Goal: Information Seeking & Learning: Learn about a topic

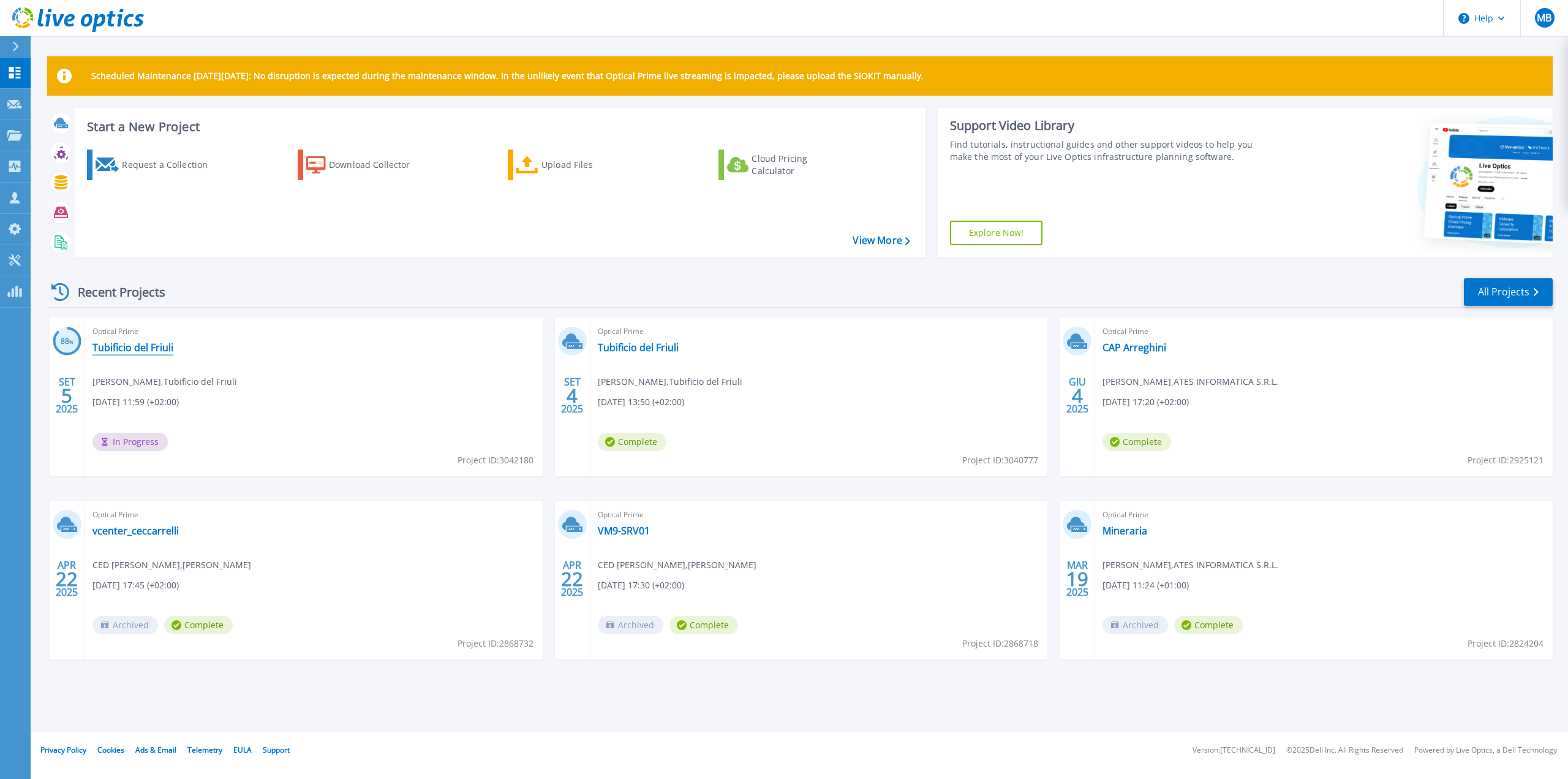
click at [147, 348] on link "Tubificio del Friuli" at bounding box center [133, 346] width 81 height 12
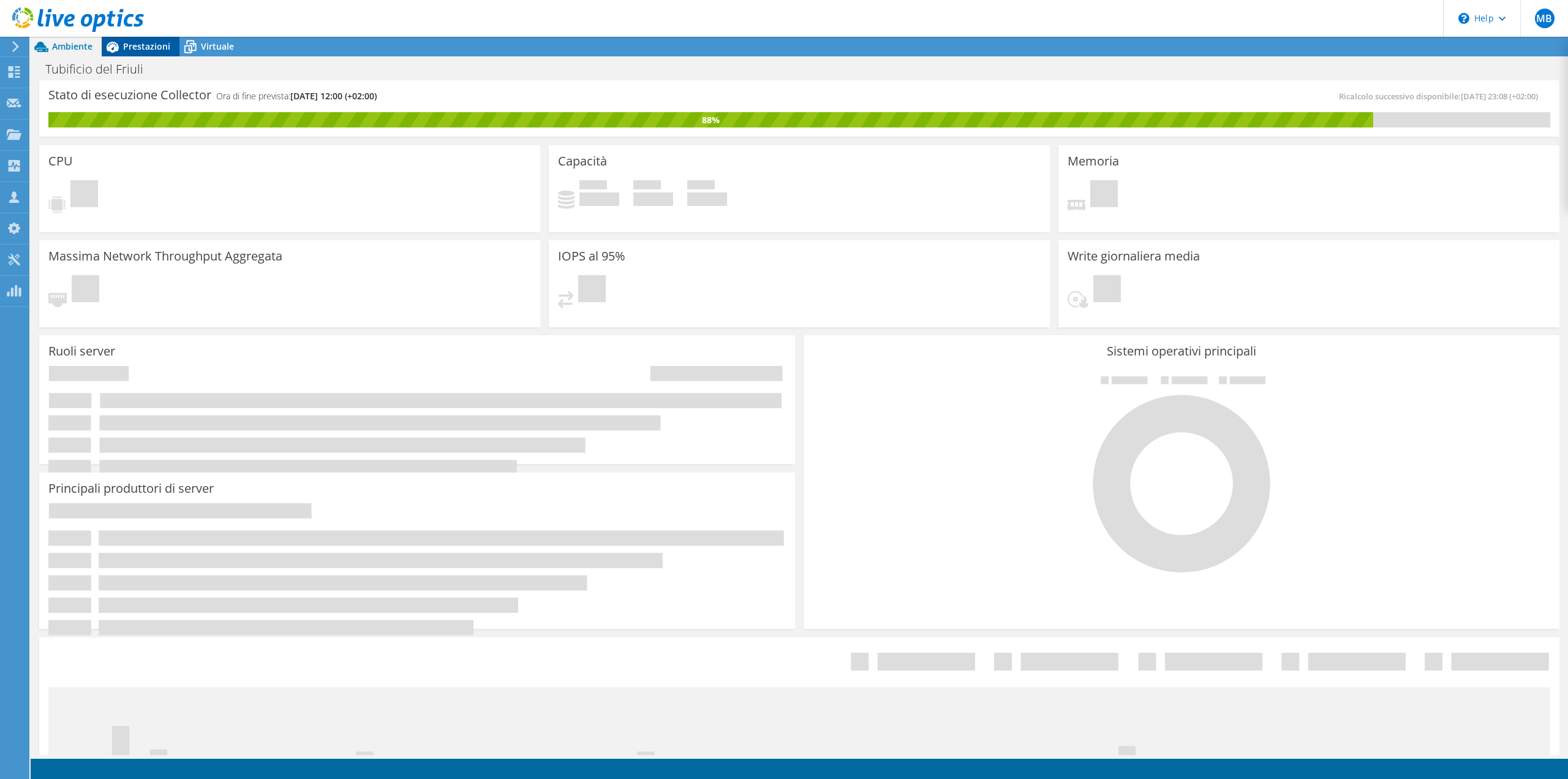
click at [146, 49] on span "Prestazioni" at bounding box center [146, 46] width 47 height 11
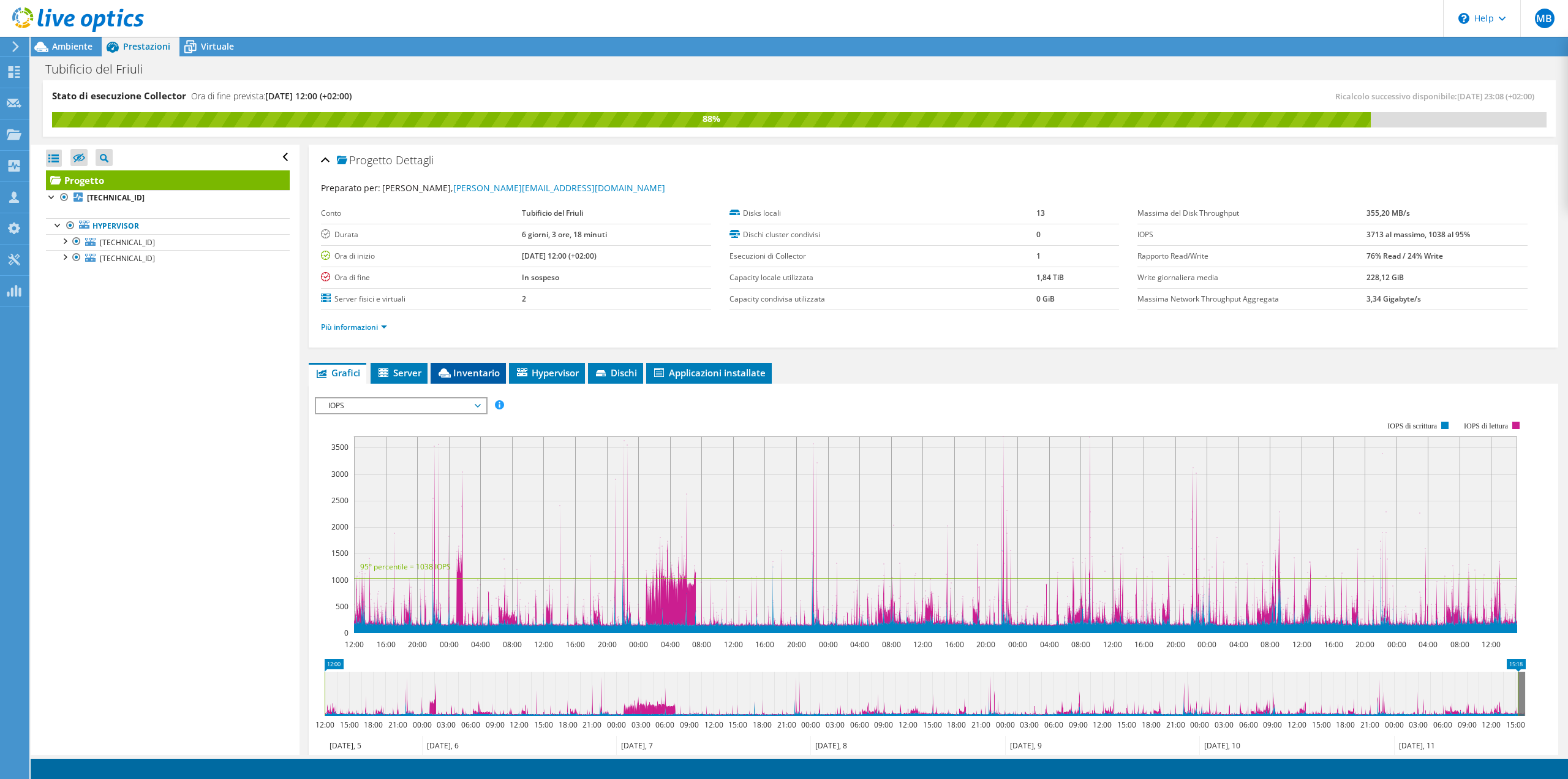
click at [476, 379] on li "Inventario" at bounding box center [469, 373] width 76 height 21
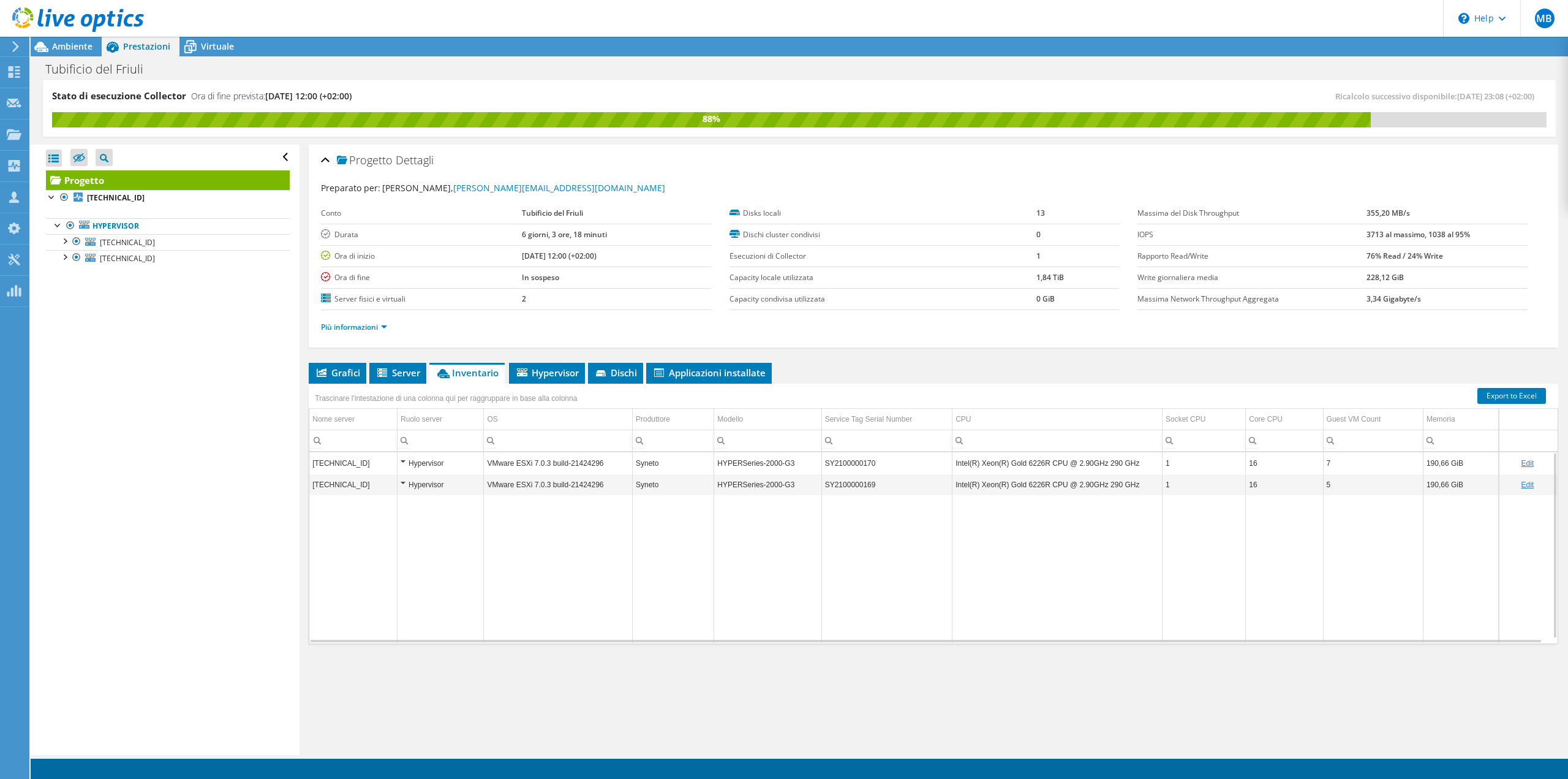
click at [404, 462] on div "Hypervisor" at bounding box center [440, 463] width 80 height 14
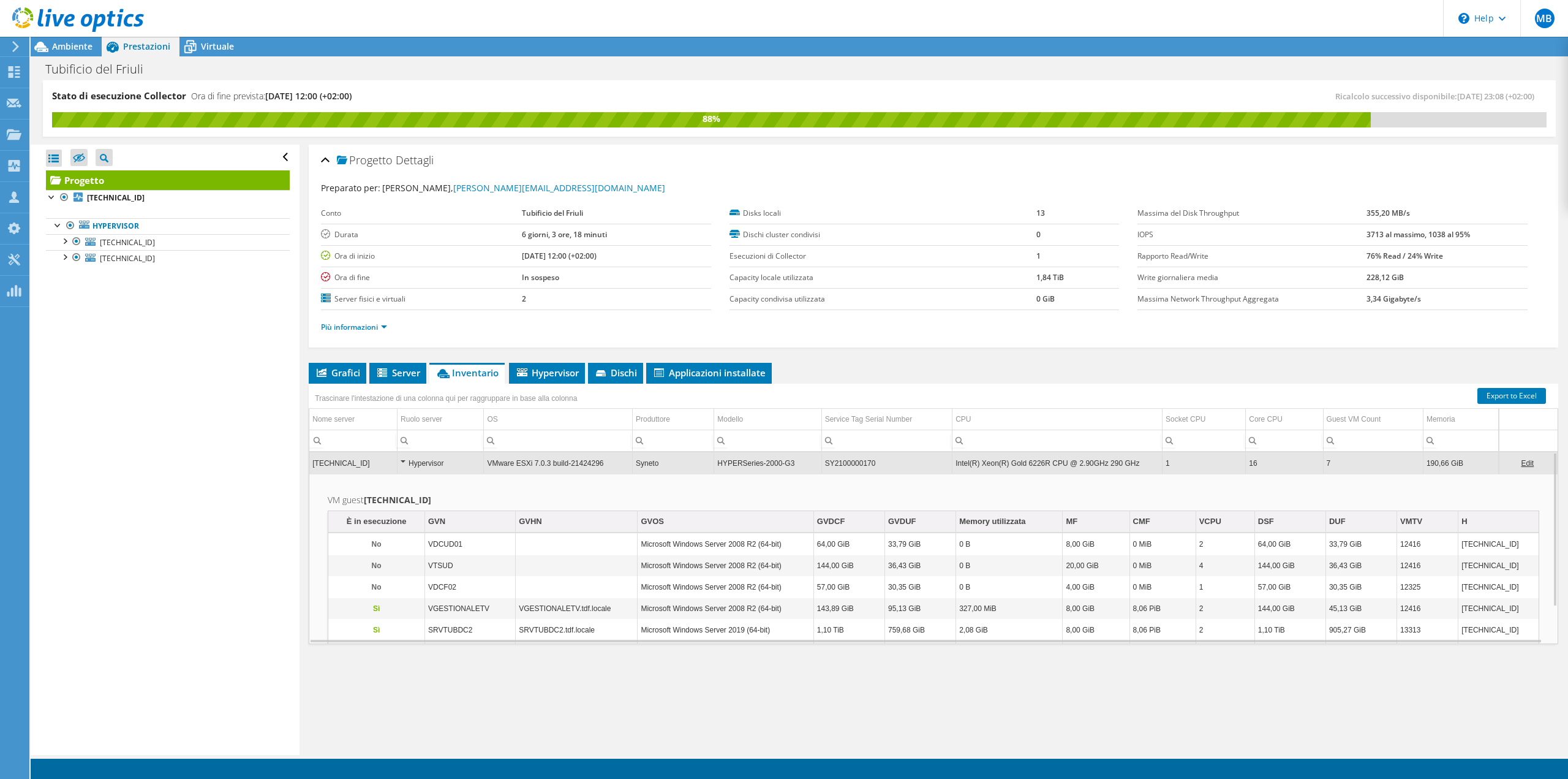
scroll to position [45, 0]
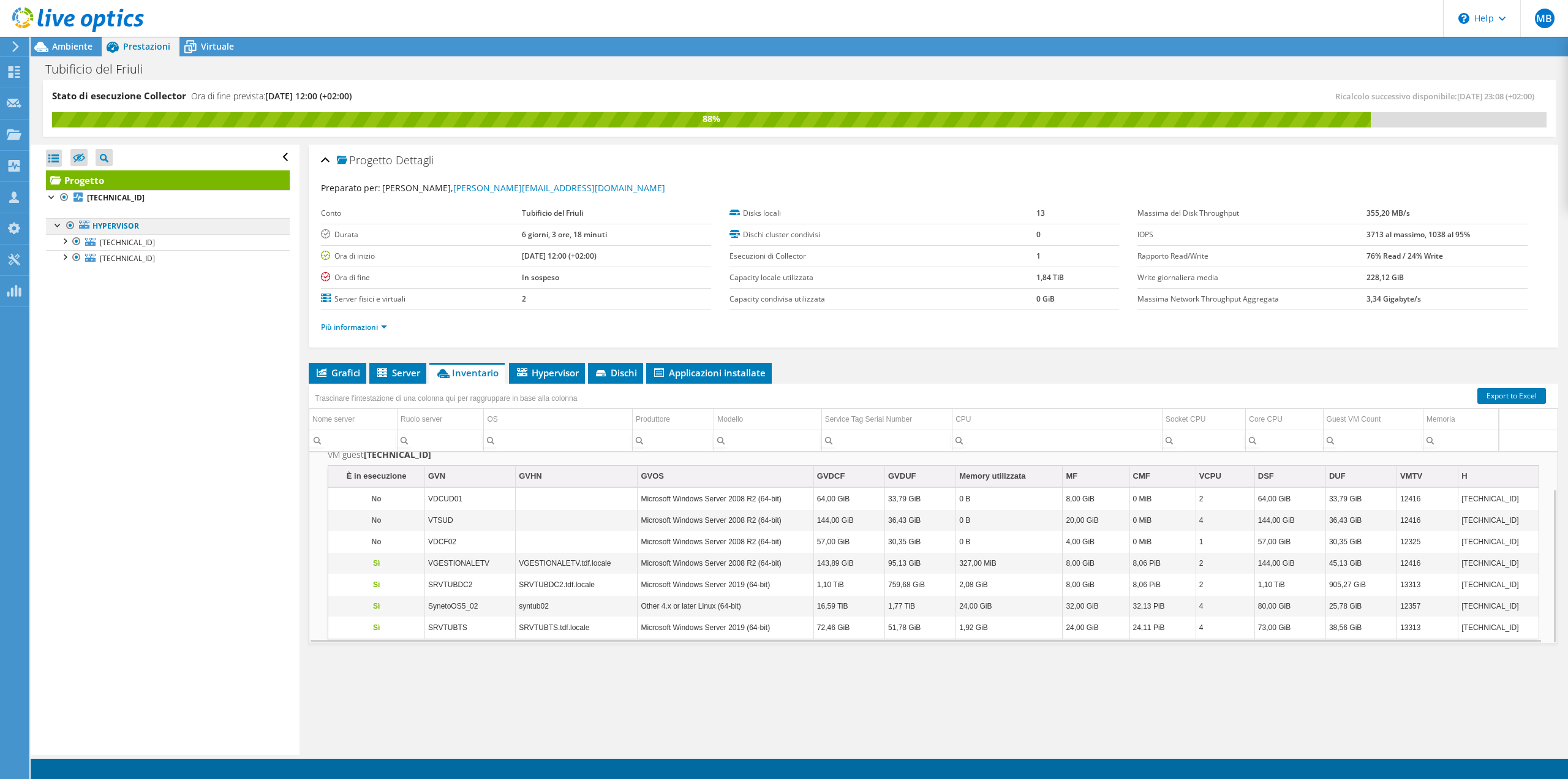
click at [111, 224] on link "Hypervisor" at bounding box center [167, 226] width 244 height 16
click at [114, 192] on b "[TECHNICAL_ID]" at bounding box center [116, 197] width 58 height 10
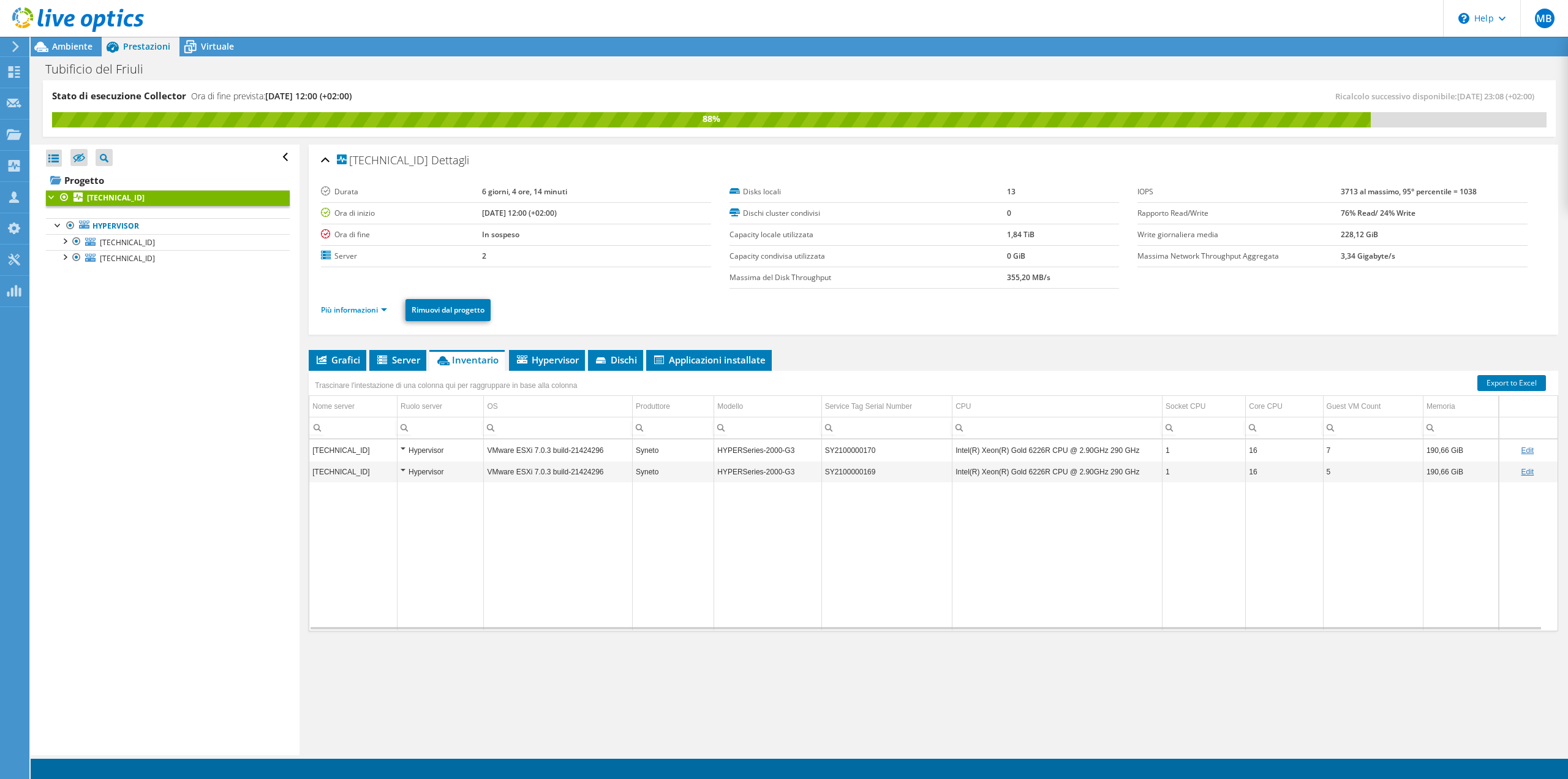
click at [406, 449] on div "Hypervisor" at bounding box center [440, 450] width 80 height 14
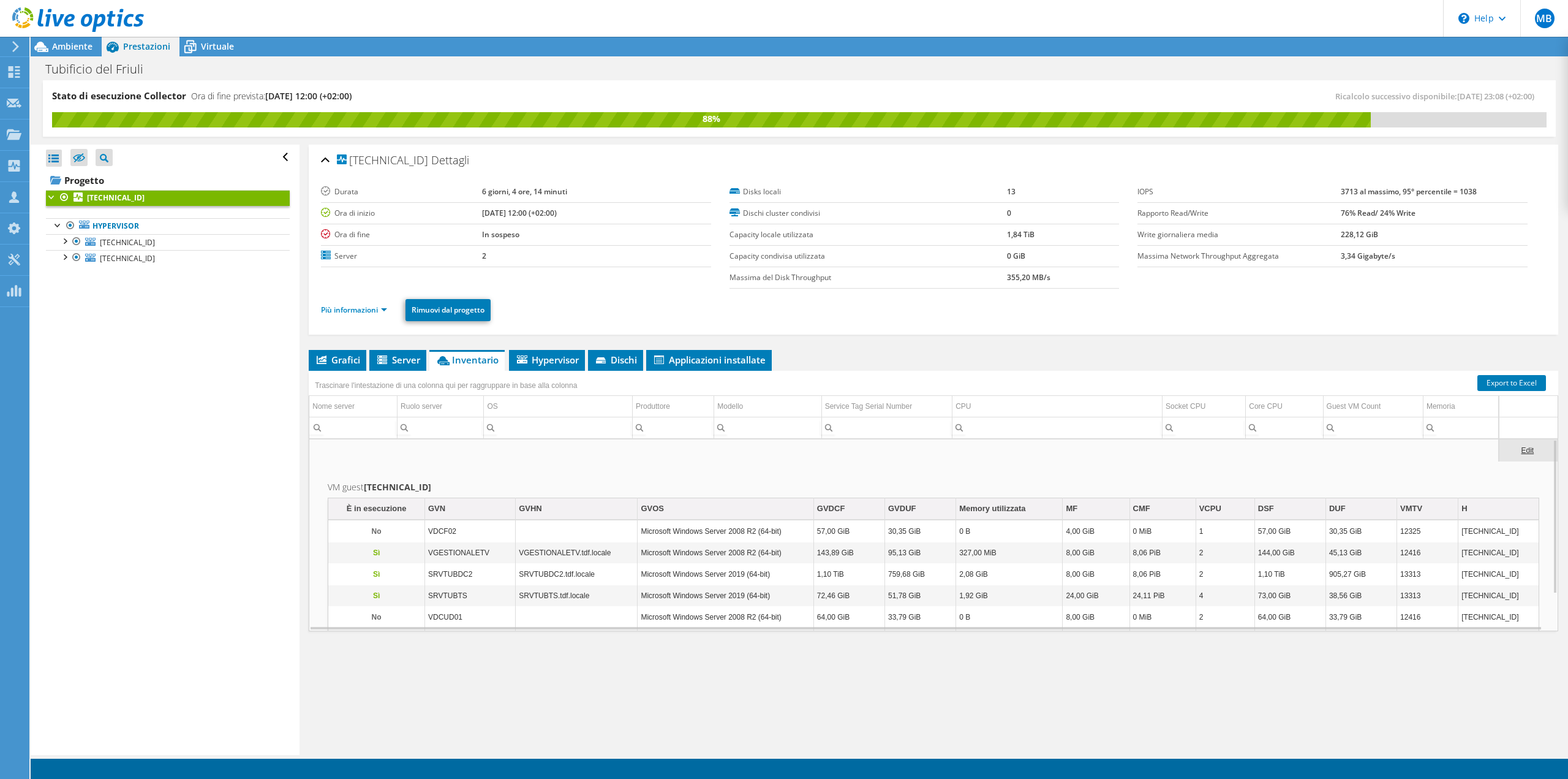
scroll to position [0, 0]
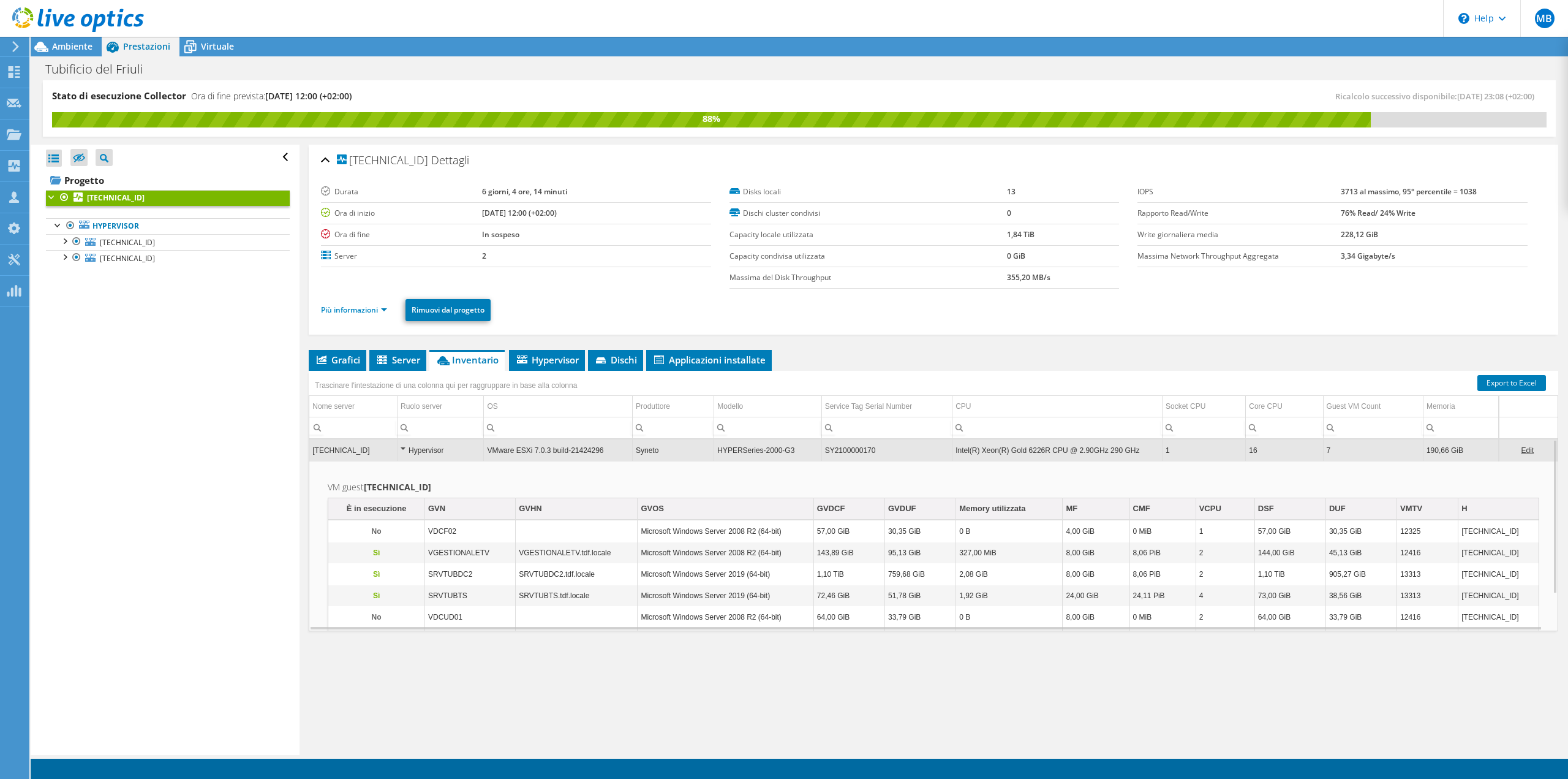
click at [405, 449] on div "Hypervisor" at bounding box center [440, 450] width 80 height 14
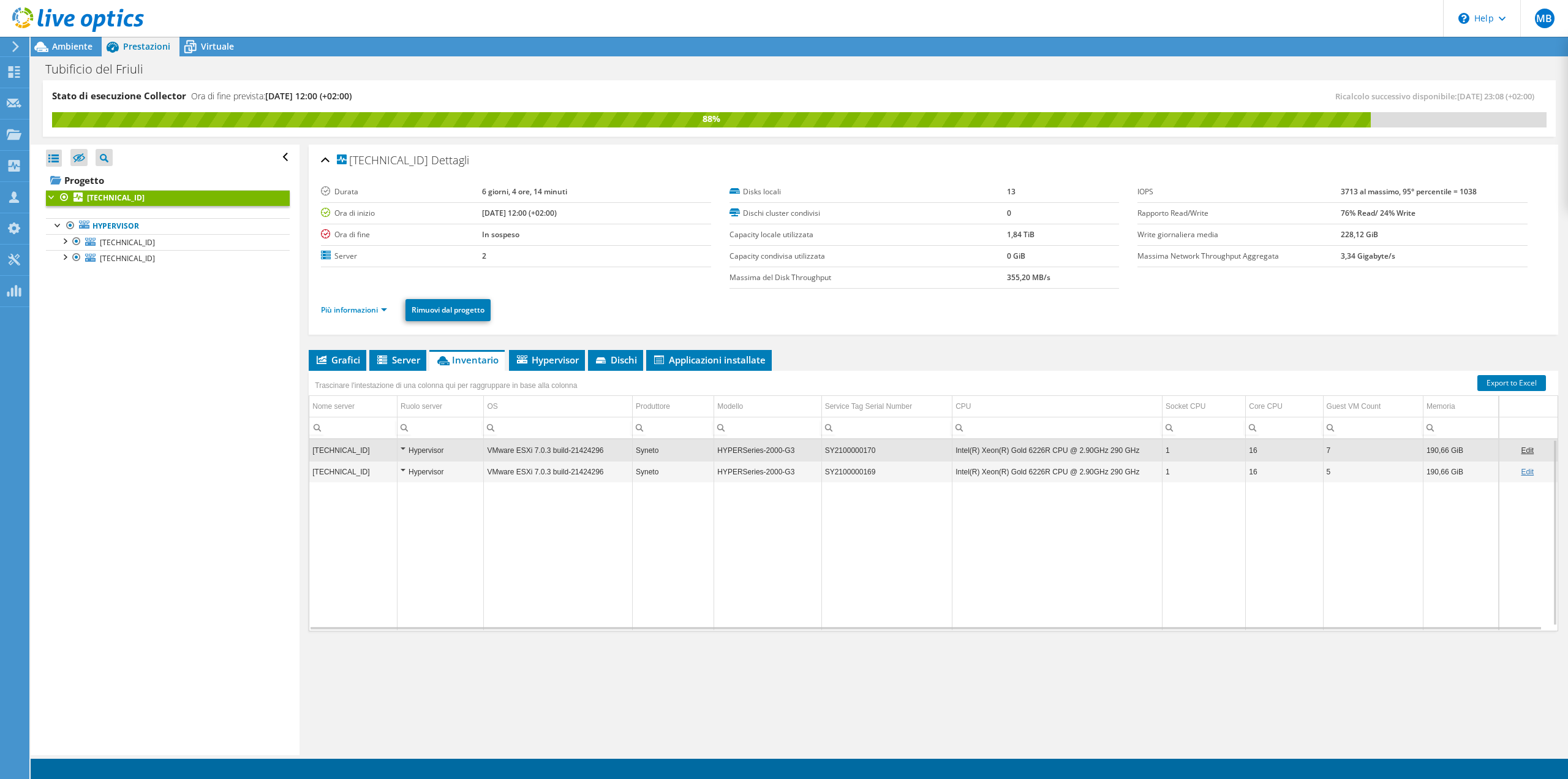
click at [405, 470] on div "Hypervisor" at bounding box center [440, 472] width 80 height 14
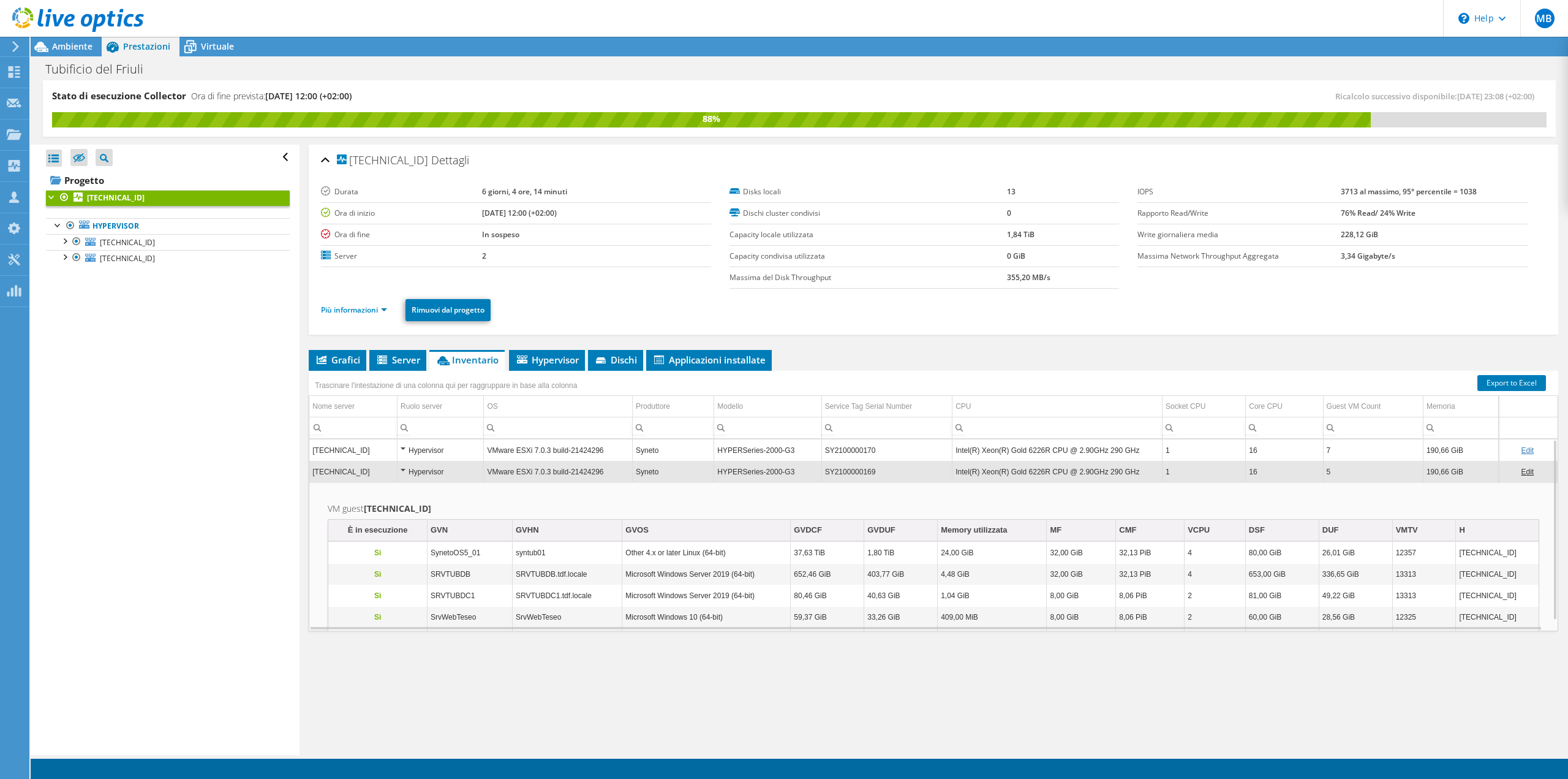
click at [405, 452] on div "Hypervisor" at bounding box center [440, 450] width 80 height 14
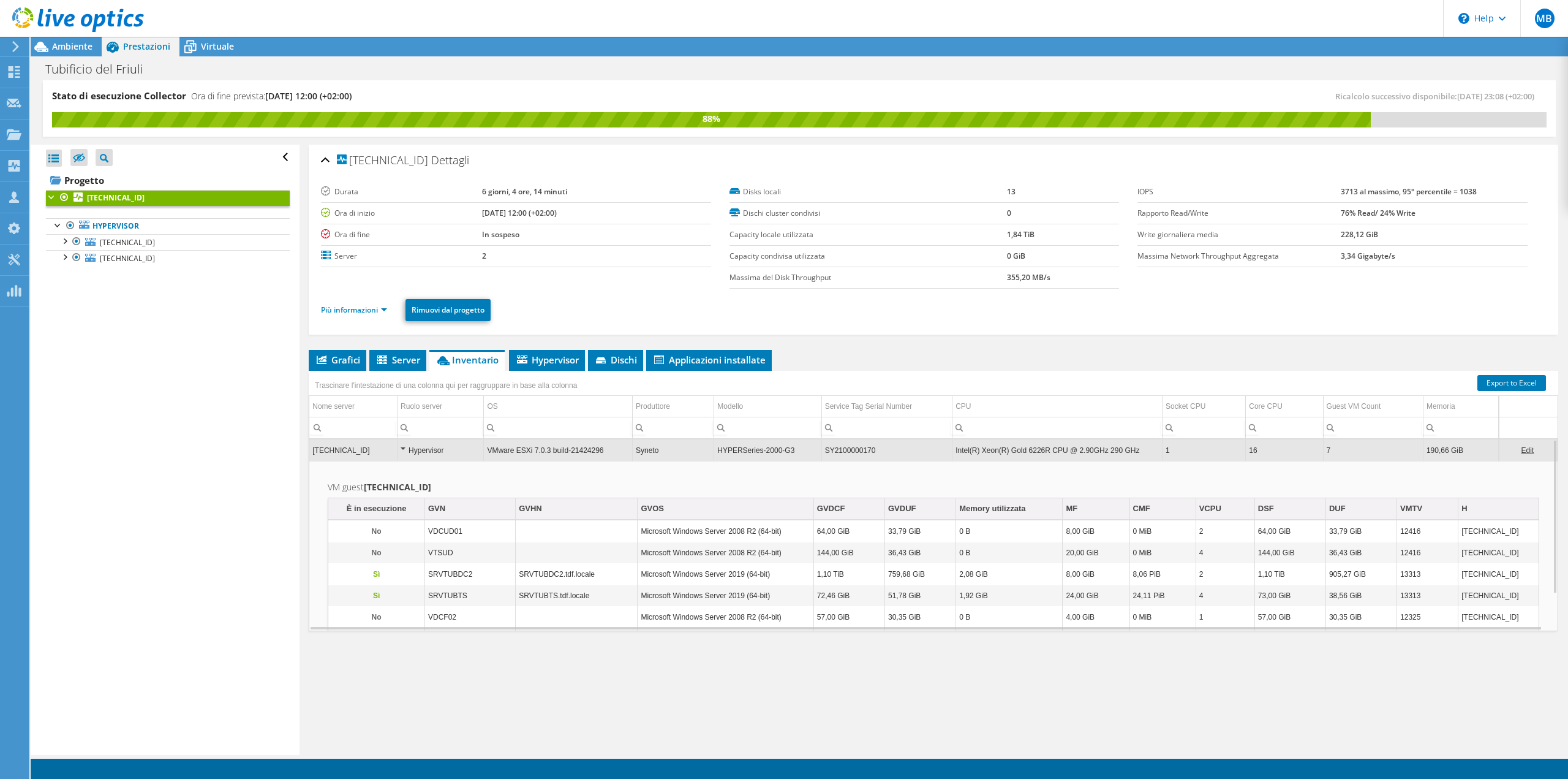
scroll to position [45, 0]
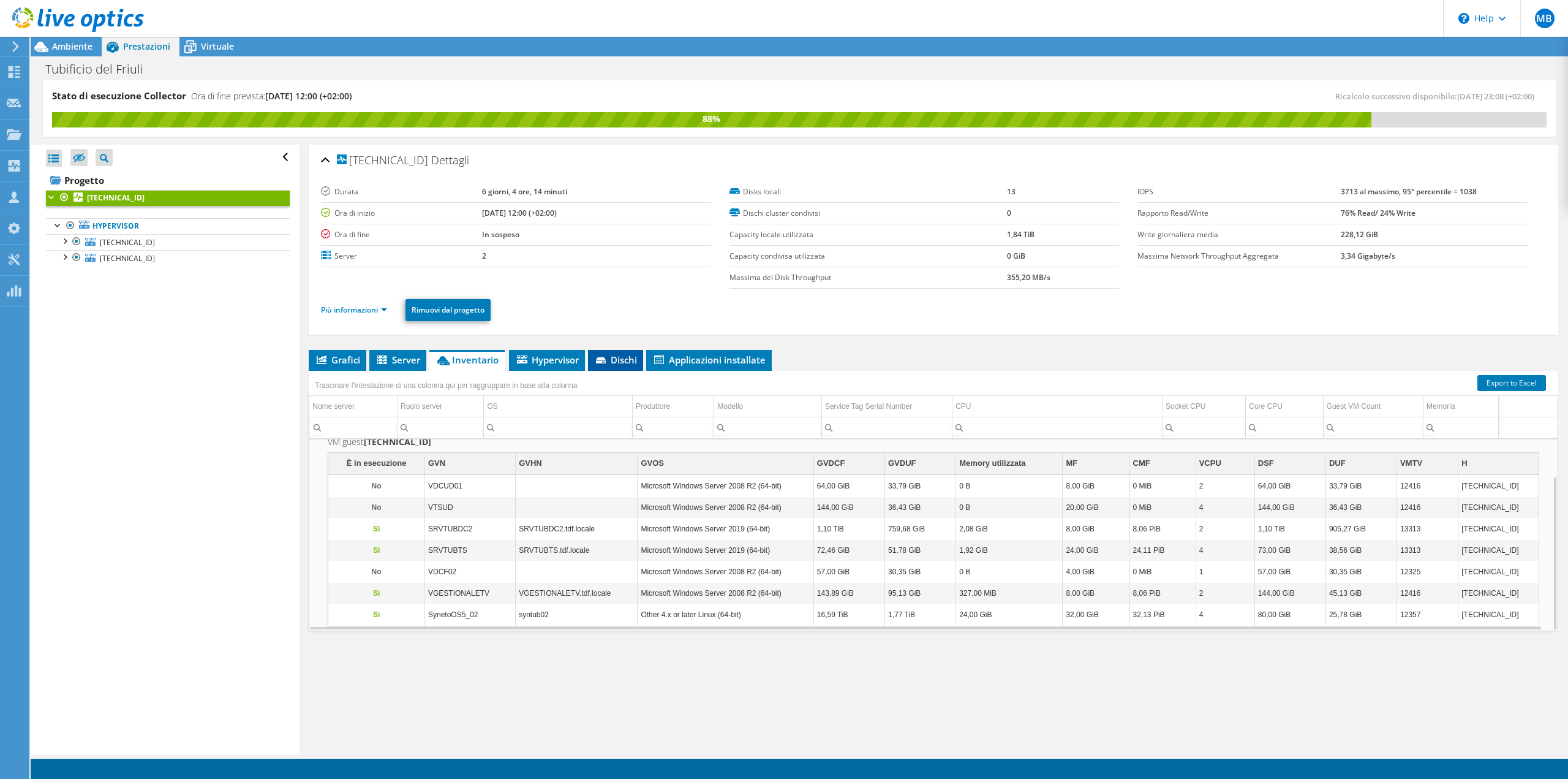
click at [621, 361] on span "Dischi" at bounding box center [615, 359] width 43 height 12
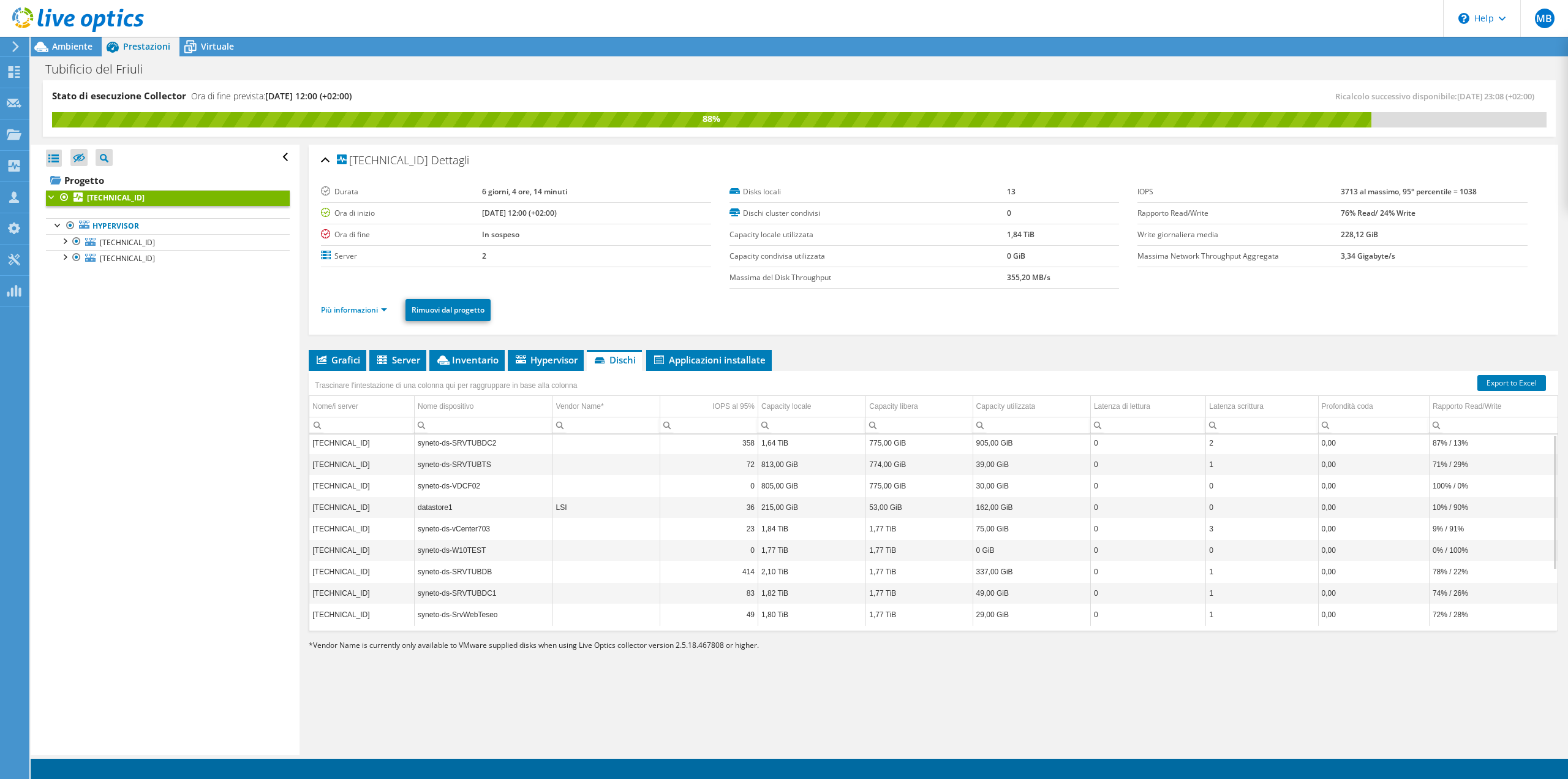
scroll to position [0, 0]
click at [399, 361] on span "Server" at bounding box center [398, 359] width 45 height 12
